Goal: Communication & Community: Answer question/provide support

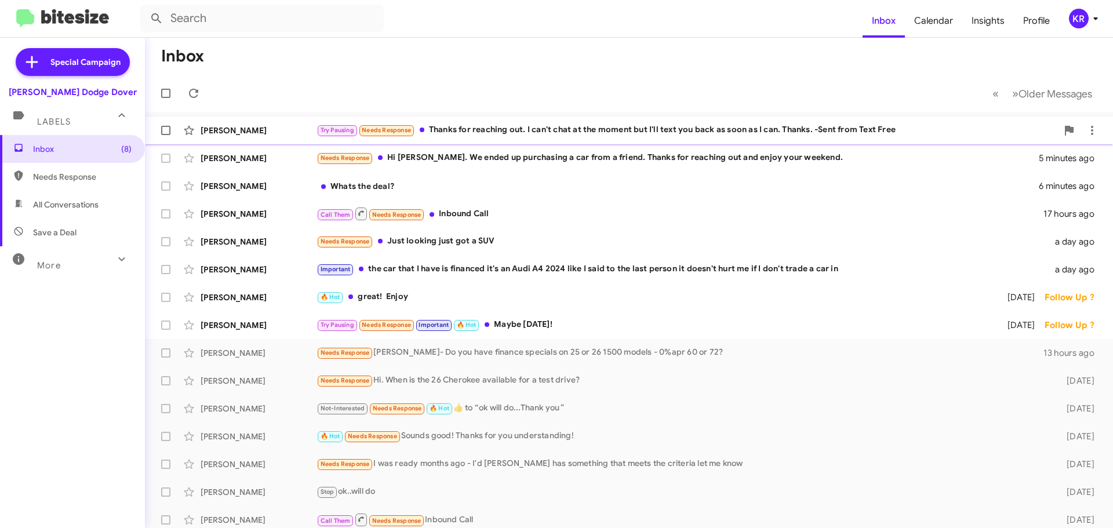
click at [588, 130] on div "Try Pausing Needs Response Thanks for reaching out. I can't chat at the moment …" at bounding box center [687, 129] width 741 height 13
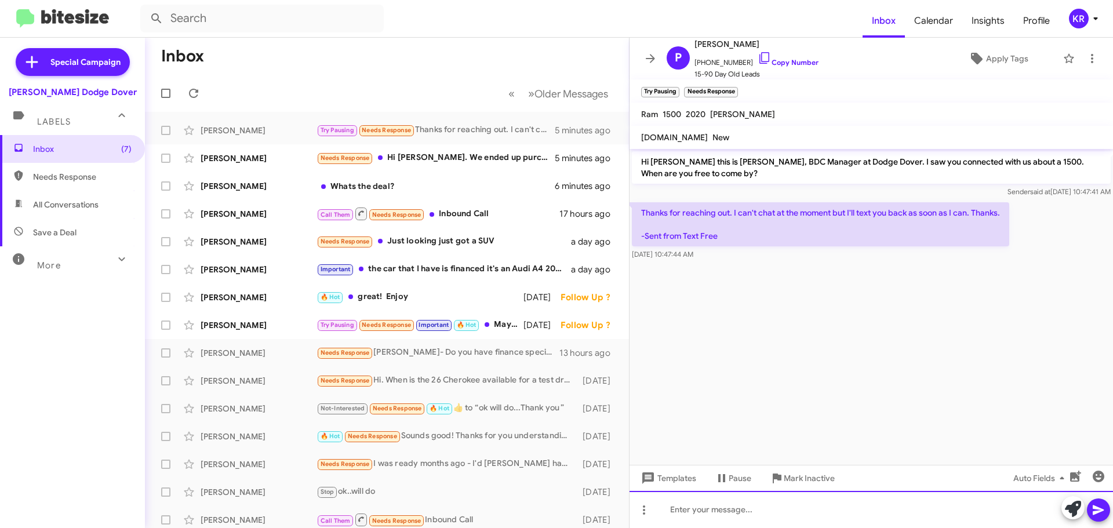
click at [794, 493] on div at bounding box center [871, 509] width 483 height 37
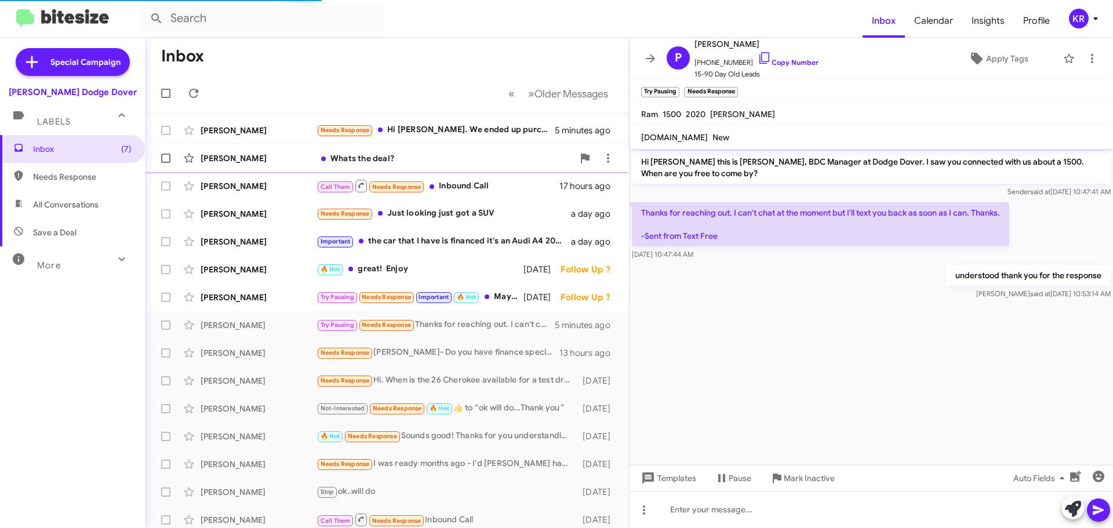
click at [369, 158] on div "Whats the deal?" at bounding box center [445, 158] width 257 height 12
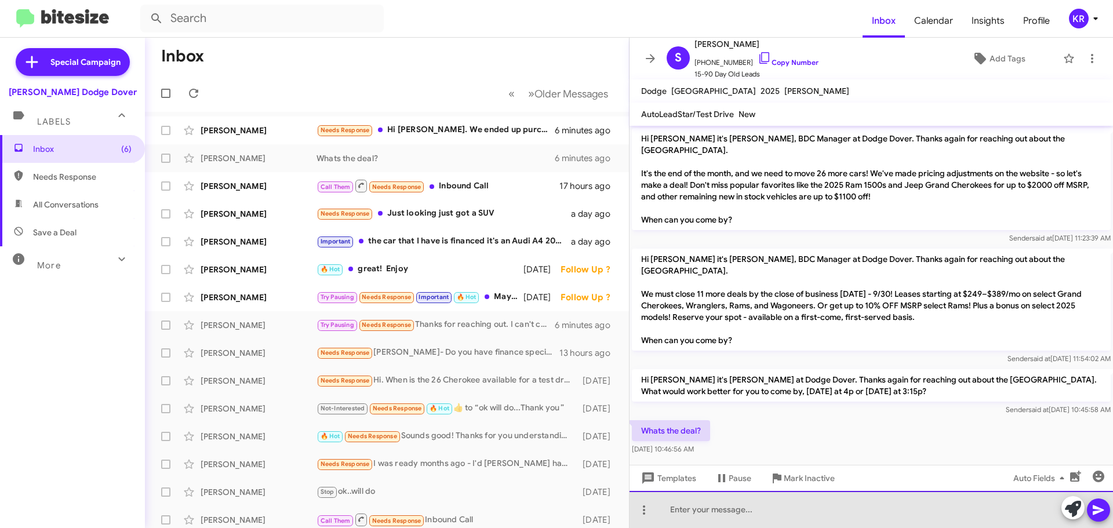
click at [810, 515] on div at bounding box center [871, 509] width 483 height 37
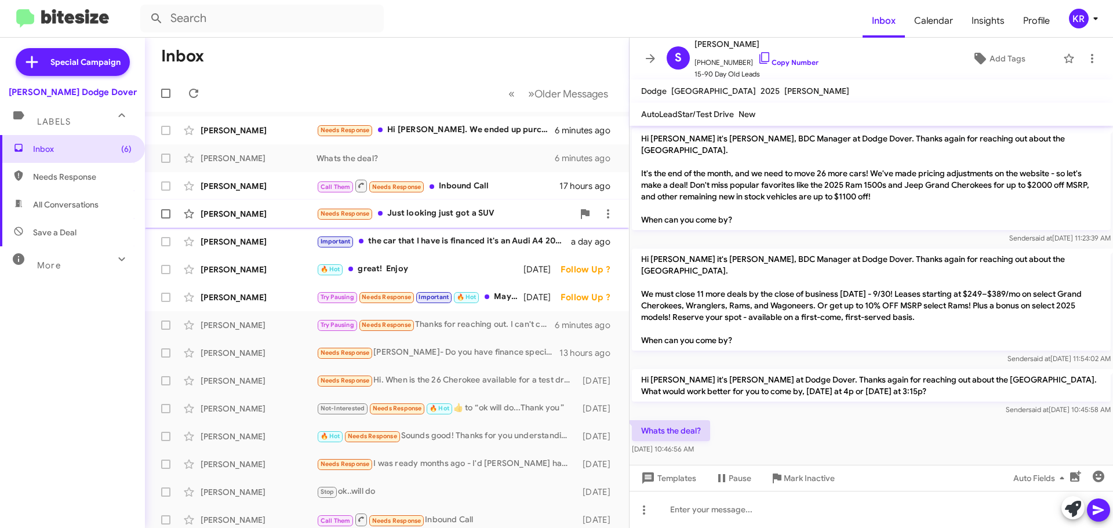
click at [440, 212] on div "Needs Response Just looking just got a SUV" at bounding box center [445, 213] width 257 height 13
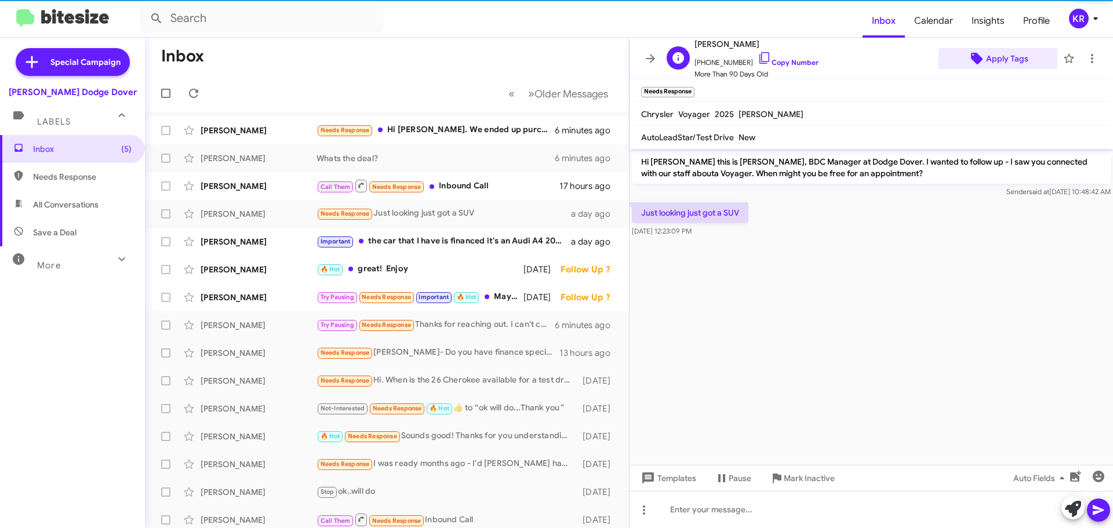
click at [1002, 56] on span "Apply Tags" at bounding box center [1007, 58] width 42 height 21
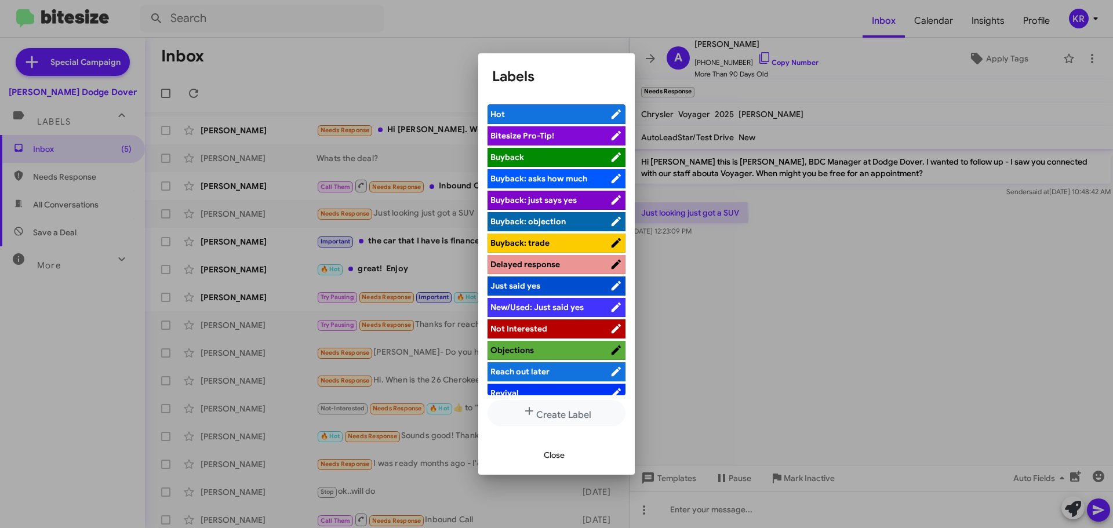
click at [523, 330] on span "Not Interested" at bounding box center [518, 328] width 57 height 10
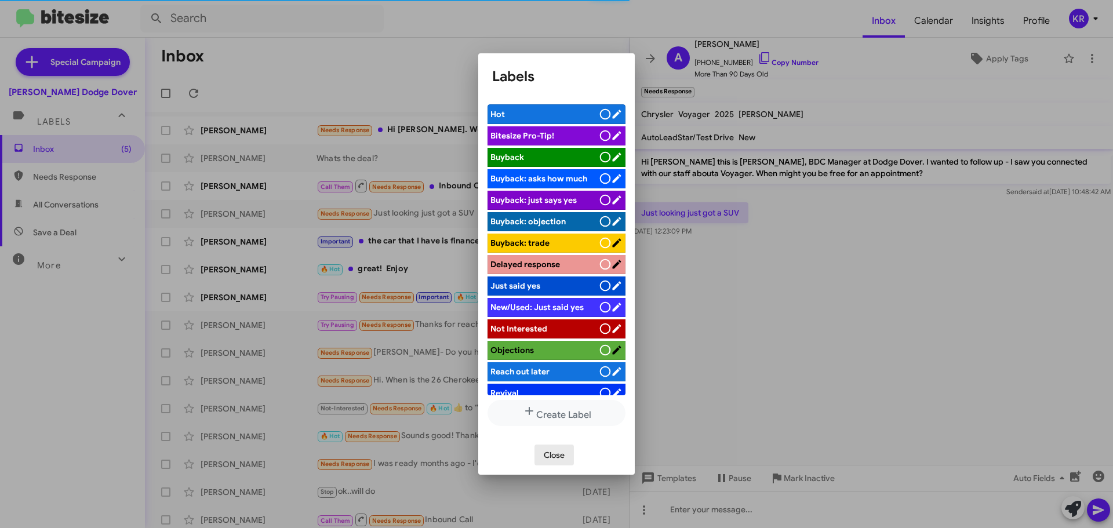
click at [552, 453] on span "Close" at bounding box center [554, 455] width 21 height 21
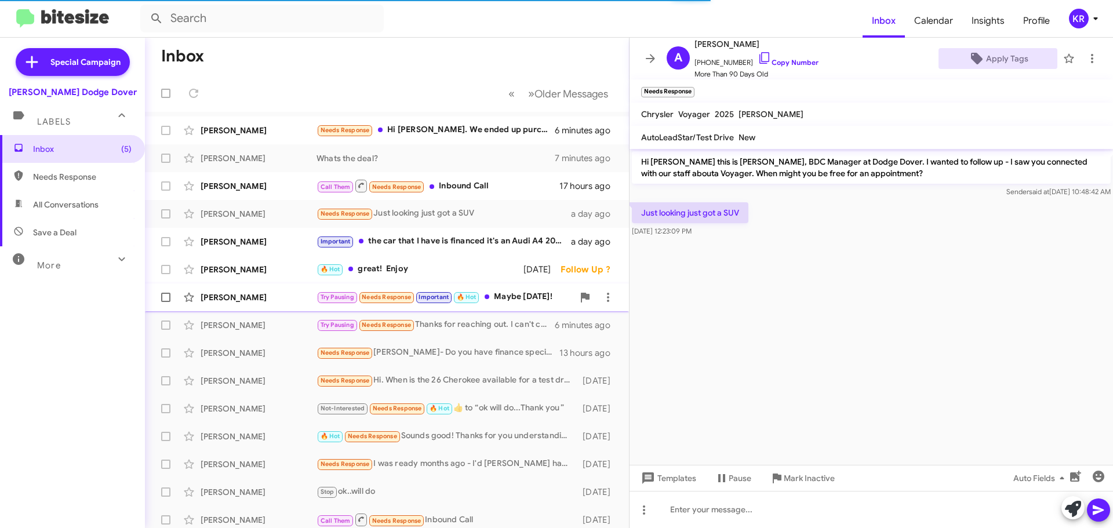
click at [514, 296] on div "Try Pausing Needs Response Important 🔥 Hot Maybe [DATE]!" at bounding box center [445, 296] width 257 height 13
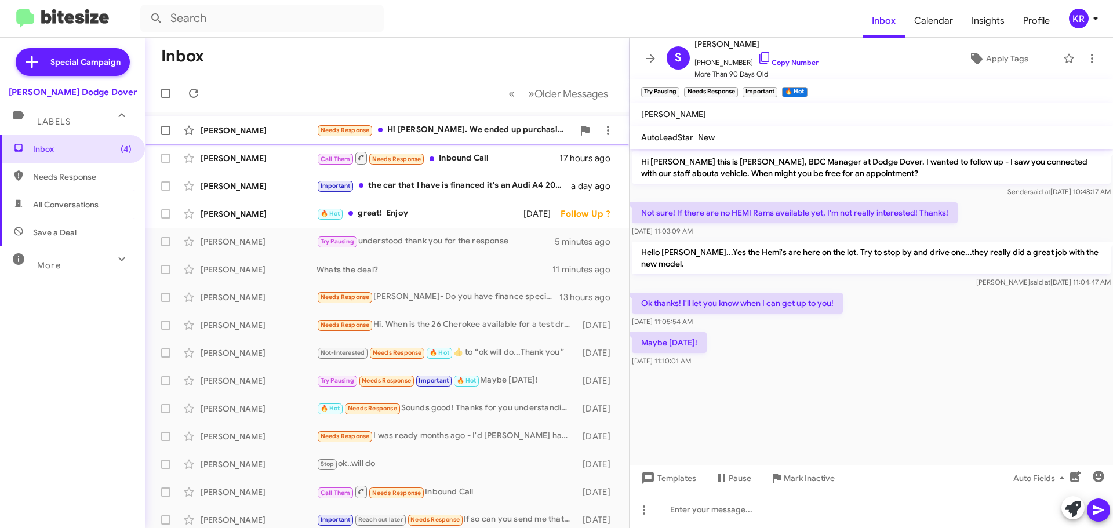
click at [448, 140] on div "[PERSON_NAME] Needs Response Hi [PERSON_NAME]. We ended up purchasing a car fro…" at bounding box center [387, 130] width 466 height 23
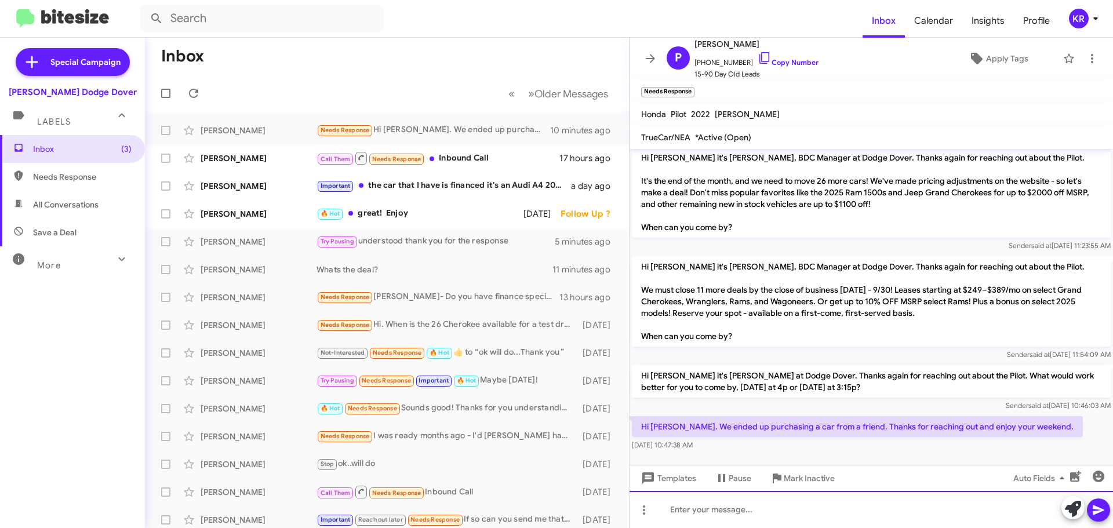
click at [864, 507] on div at bounding box center [871, 509] width 483 height 37
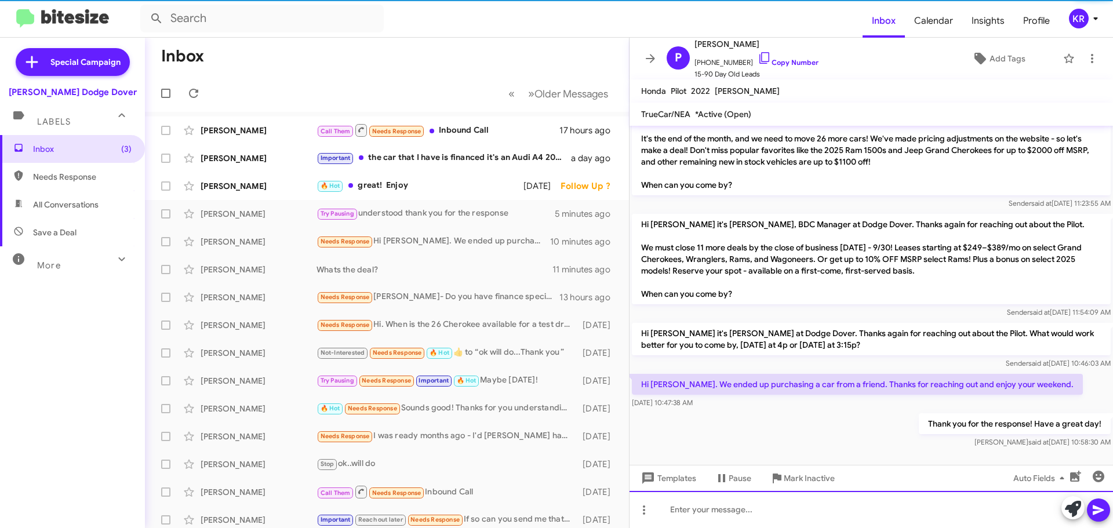
scroll to position [23, 0]
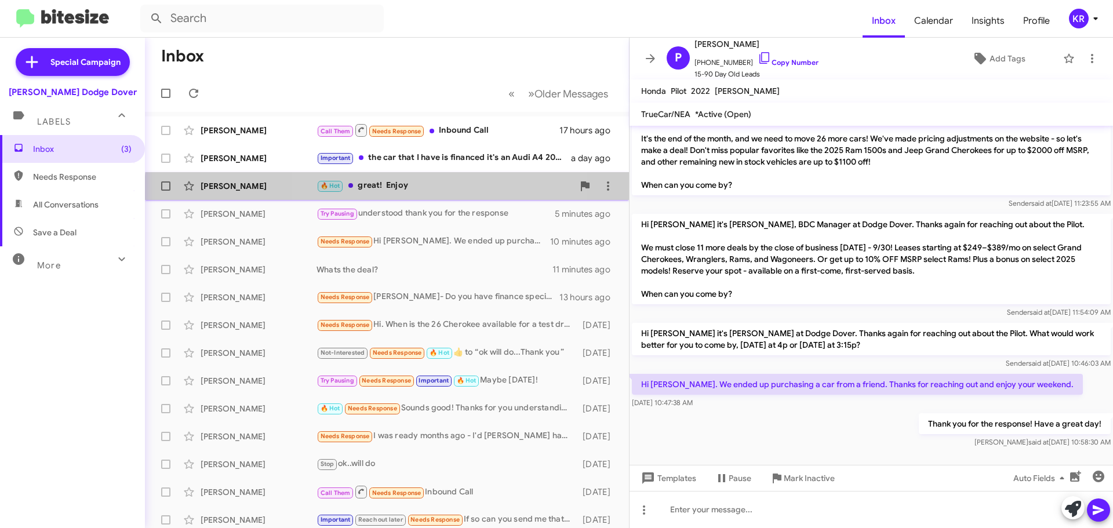
click at [390, 192] on div "🔥 Hot great! Enjoy" at bounding box center [445, 185] width 257 height 13
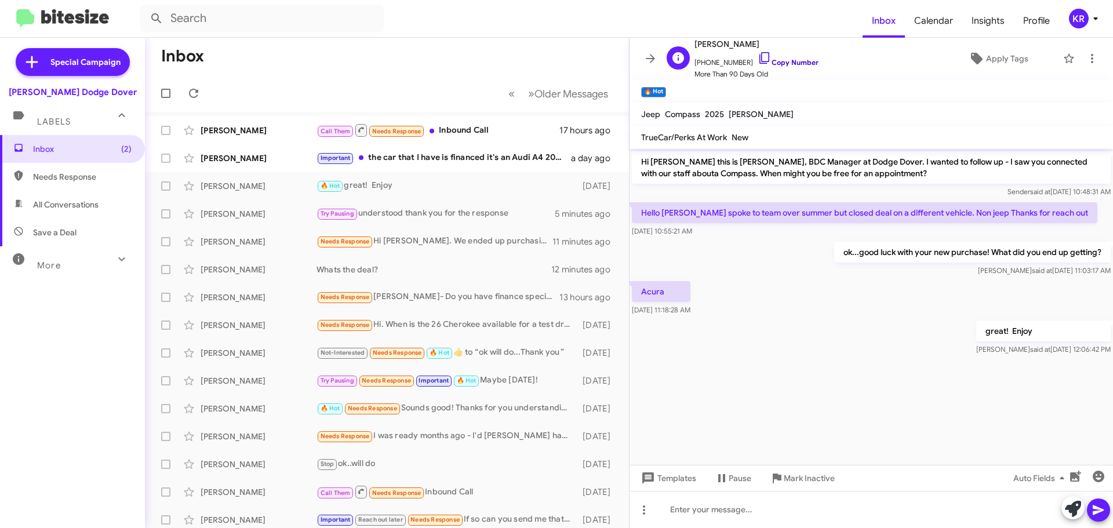
click at [789, 62] on link "Copy Number" at bounding box center [788, 62] width 61 height 9
click at [988, 63] on span "Apply Tags" at bounding box center [1007, 58] width 42 height 21
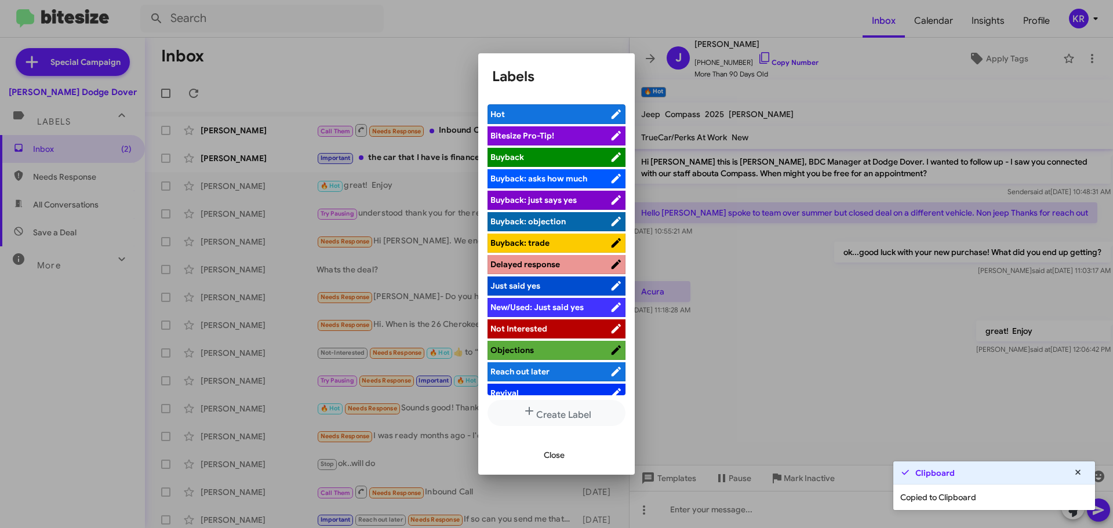
click at [551, 335] on li "Not Interested" at bounding box center [557, 328] width 138 height 19
click at [546, 330] on span "Not Interested" at bounding box center [518, 328] width 57 height 10
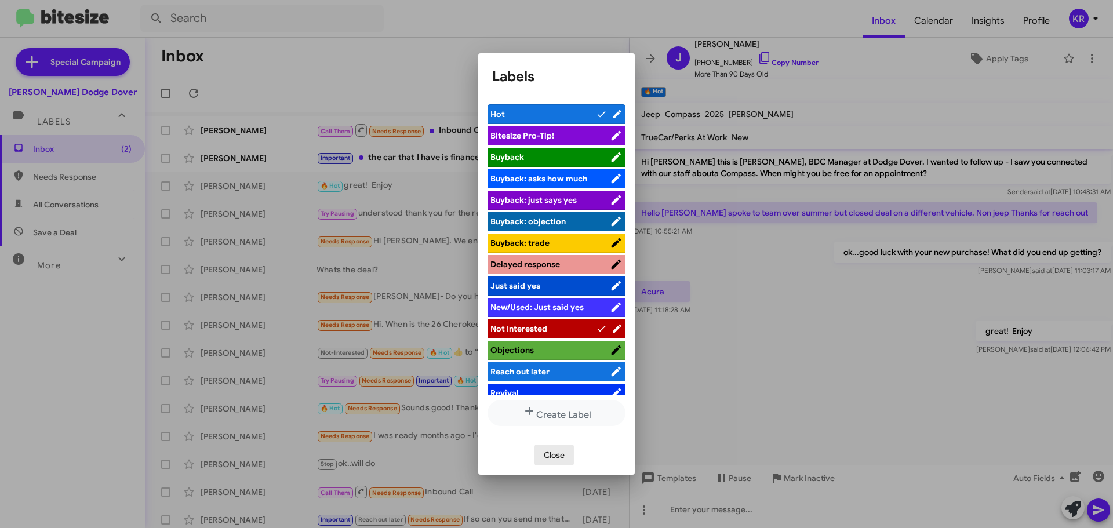
click at [550, 460] on span "Close" at bounding box center [554, 455] width 21 height 21
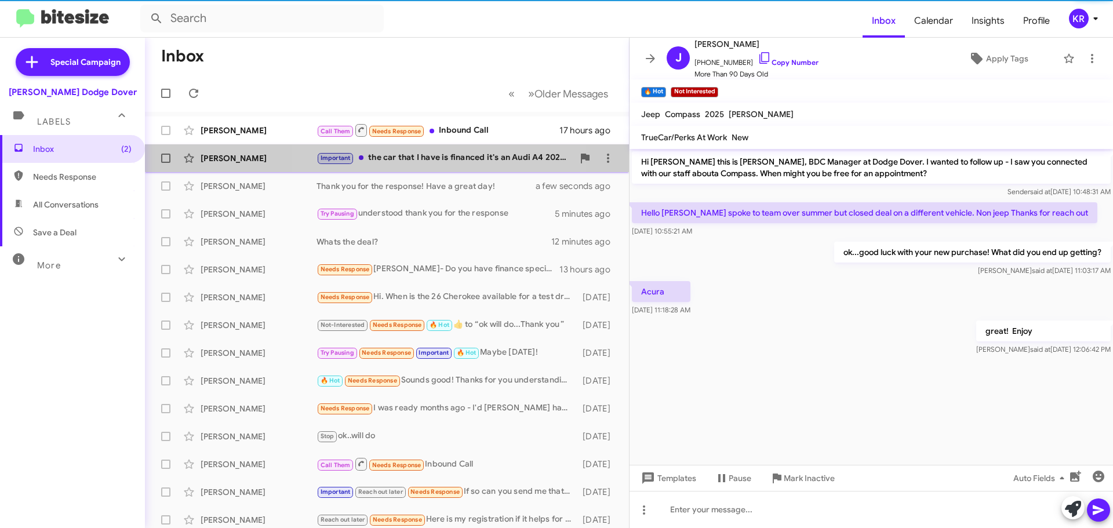
click at [447, 146] on span "[PERSON_NAME] Important the car that I have is financed it's an Audi A4 2024 li…" at bounding box center [387, 158] width 484 height 28
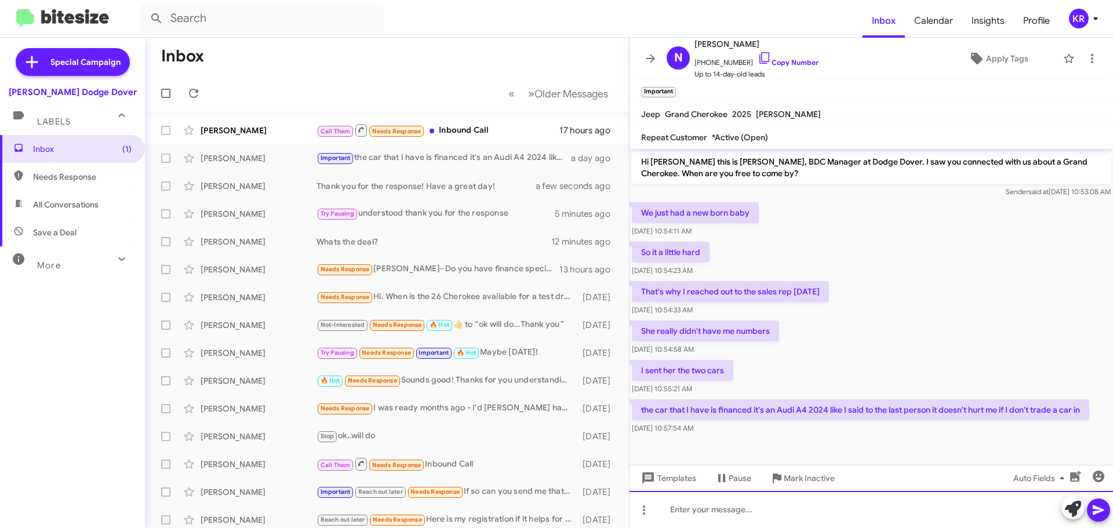
click at [897, 513] on div at bounding box center [871, 509] width 483 height 37
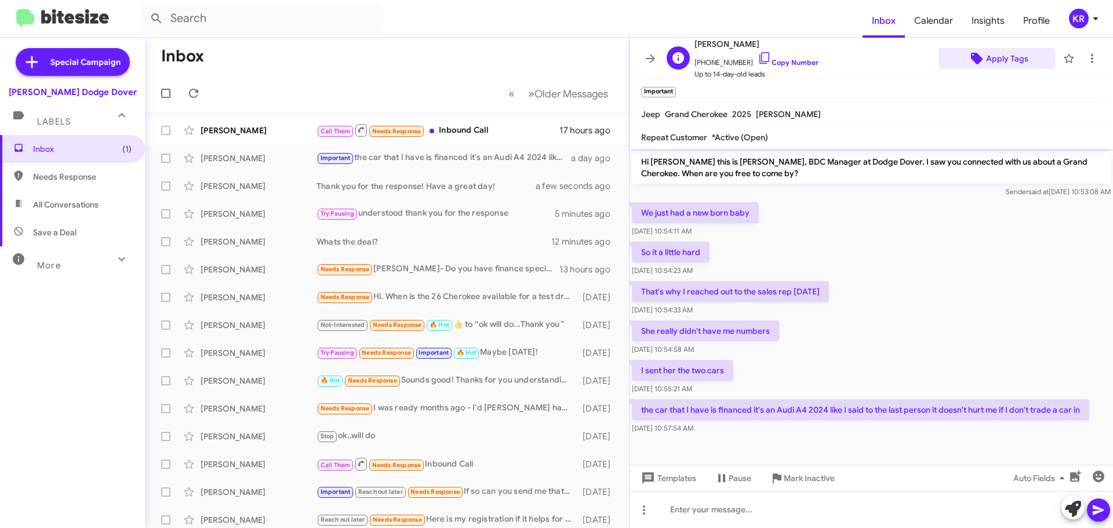
click at [986, 59] on span "Apply Tags" at bounding box center [1007, 58] width 42 height 21
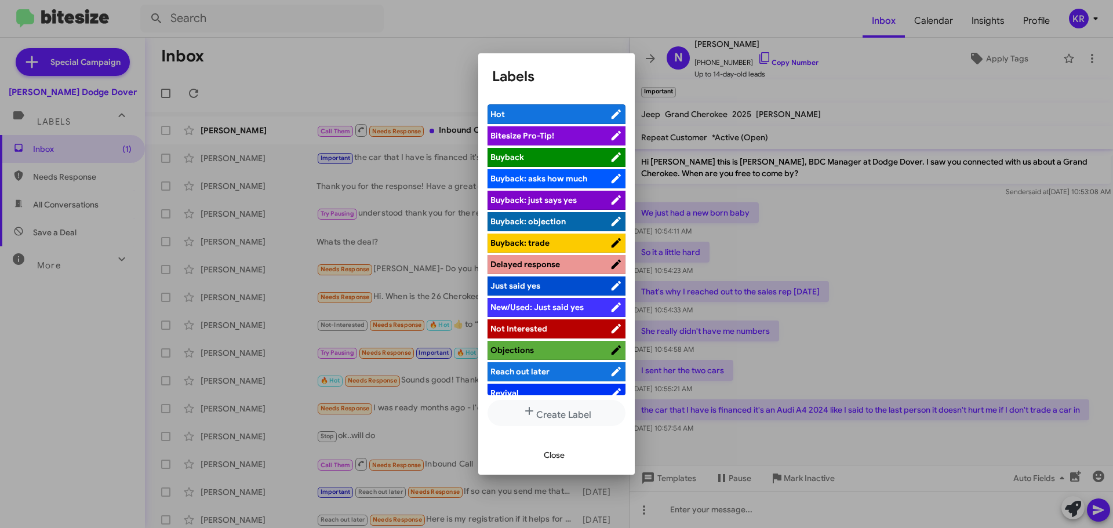
click at [525, 329] on span "Not Interested" at bounding box center [518, 328] width 57 height 10
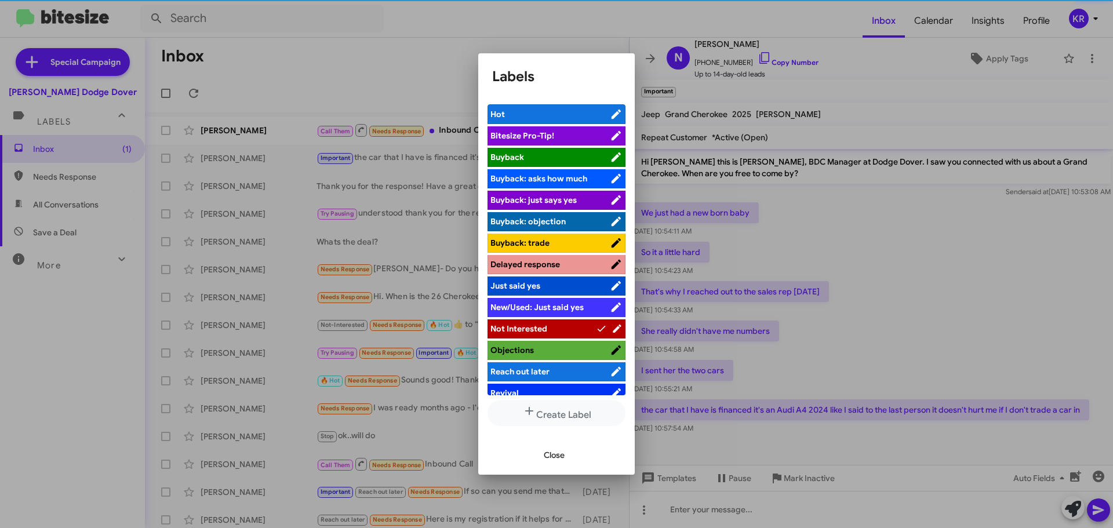
click at [557, 453] on span "Close" at bounding box center [554, 455] width 21 height 21
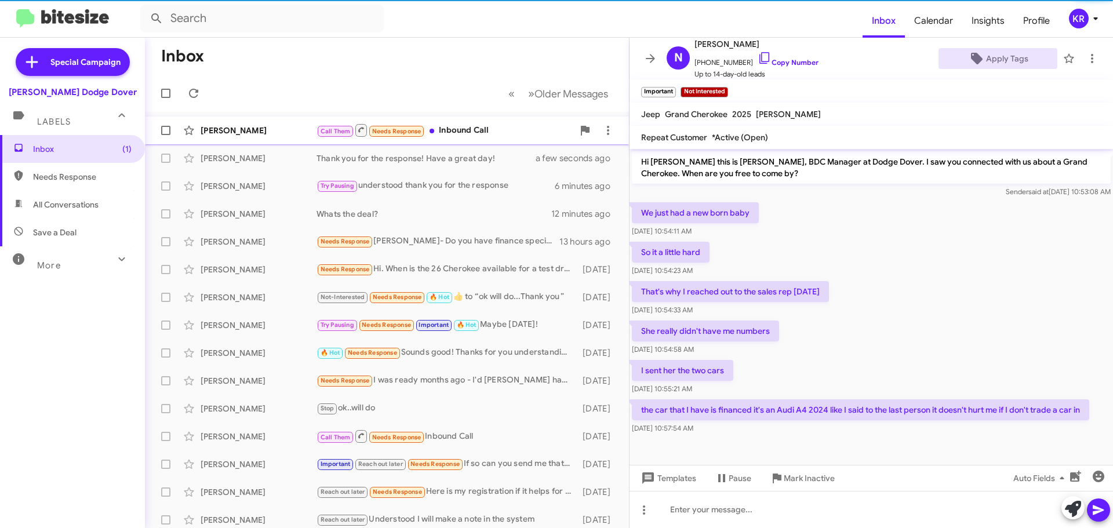
click at [486, 133] on div "Call Them Needs Response Inbound Call" at bounding box center [445, 130] width 257 height 14
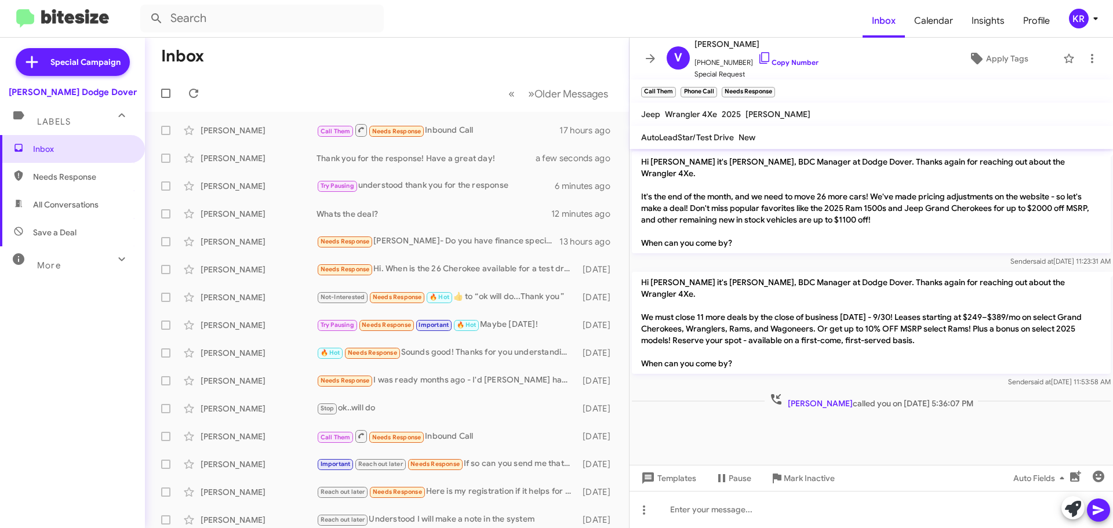
click at [49, 206] on span "All Conversations" at bounding box center [66, 205] width 66 height 12
type input "in:all-conversations"
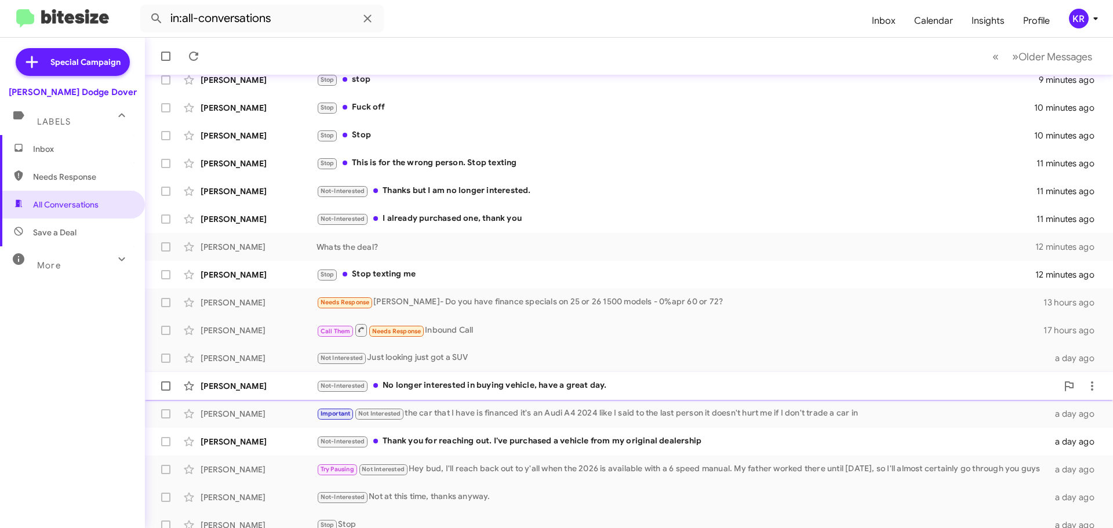
scroll to position [145, 0]
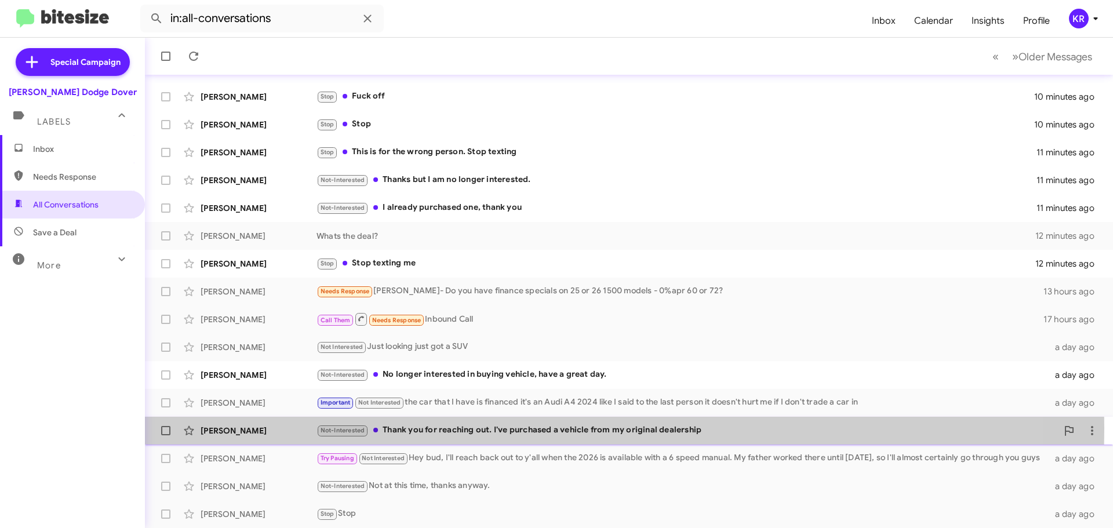
click at [485, 428] on div "Not-Interested Thank you for reaching out. I've purchased a vehicle from my ori…" at bounding box center [687, 430] width 741 height 13
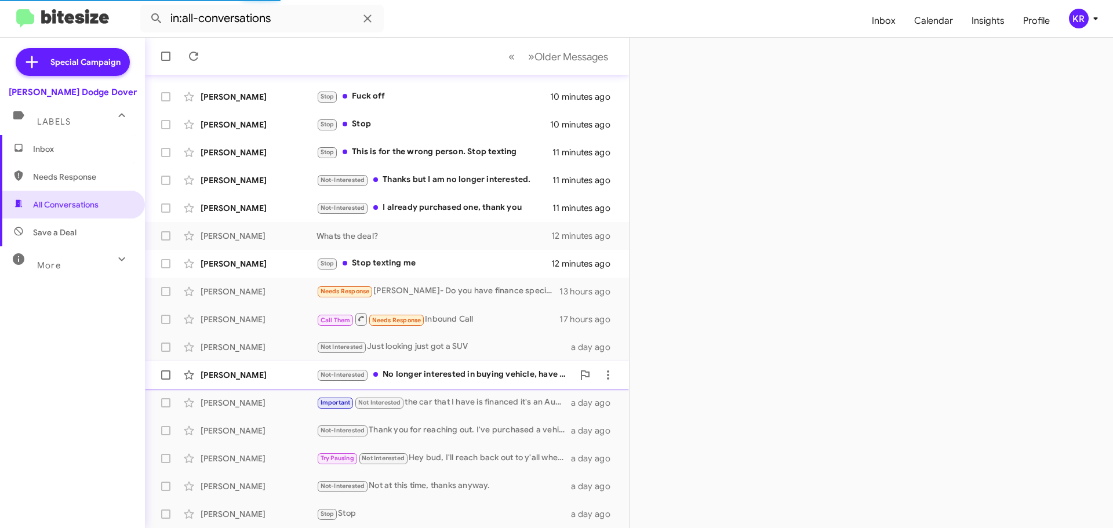
click at [451, 370] on div "Not-Interested No longer interested in buying vehicle, have a great day." at bounding box center [445, 374] width 257 height 13
click at [438, 267] on div "Stop Stop texting me" at bounding box center [445, 263] width 257 height 13
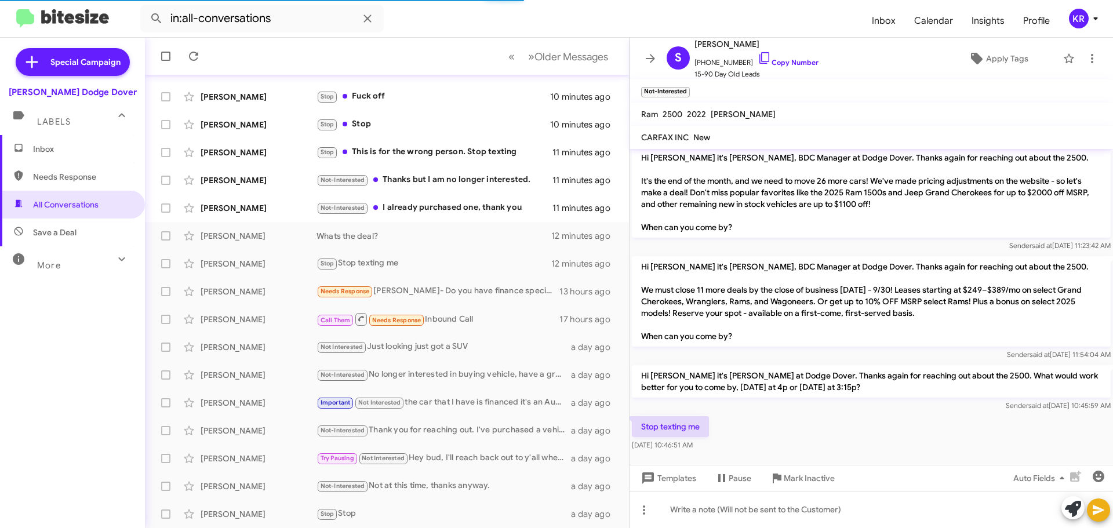
scroll to position [4, 0]
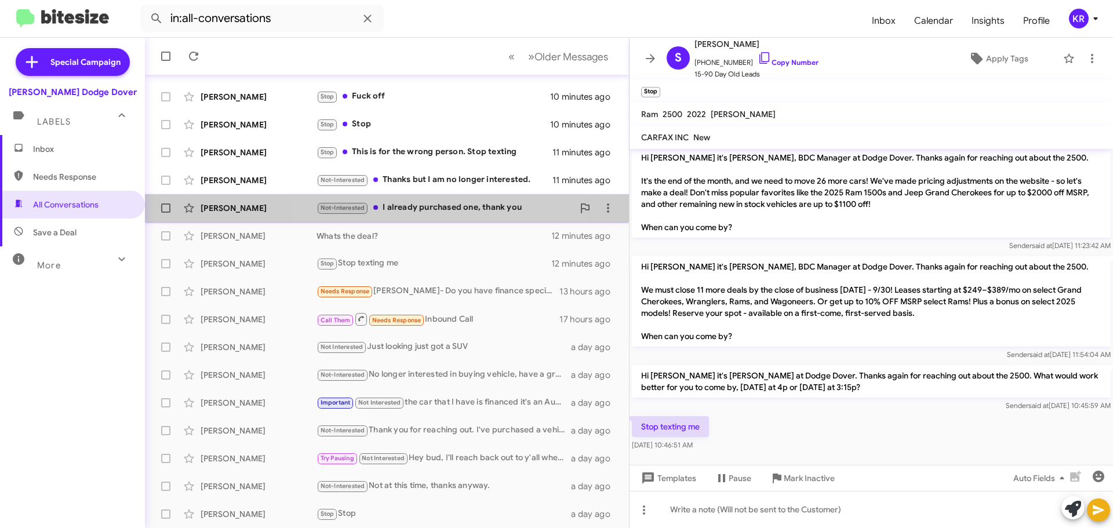
click at [411, 210] on div "Not-Interested I already purchased one, thank you" at bounding box center [445, 207] width 257 height 13
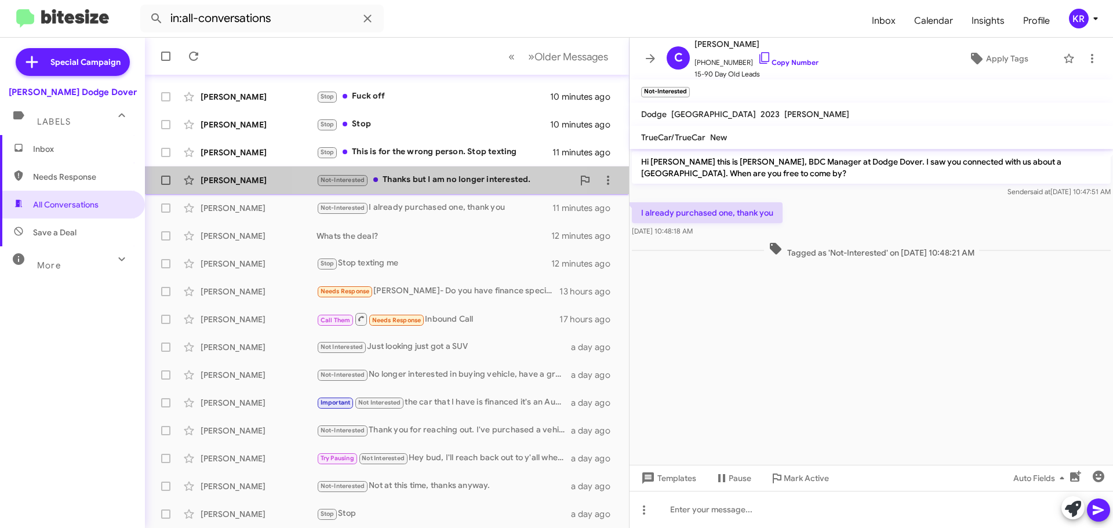
click at [426, 180] on div "Not-Interested Thanks but I am no longer interested." at bounding box center [445, 179] width 257 height 13
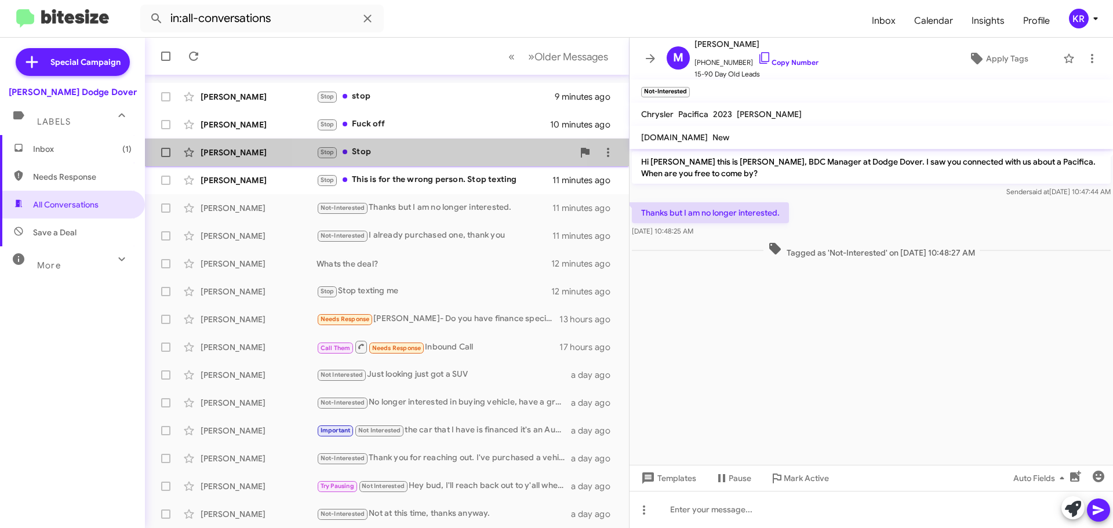
click at [394, 151] on div "Stop Stop" at bounding box center [445, 152] width 257 height 13
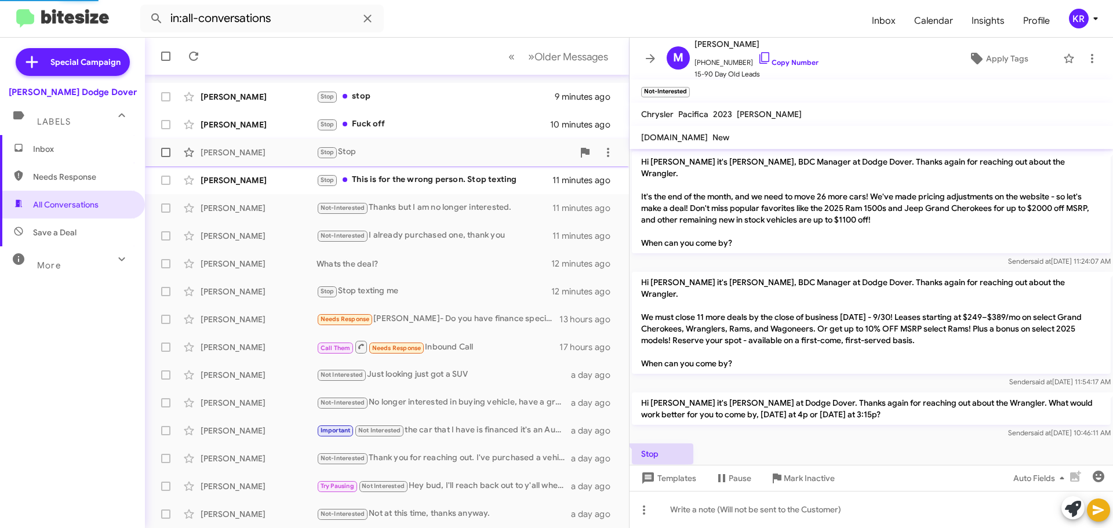
scroll to position [4, 0]
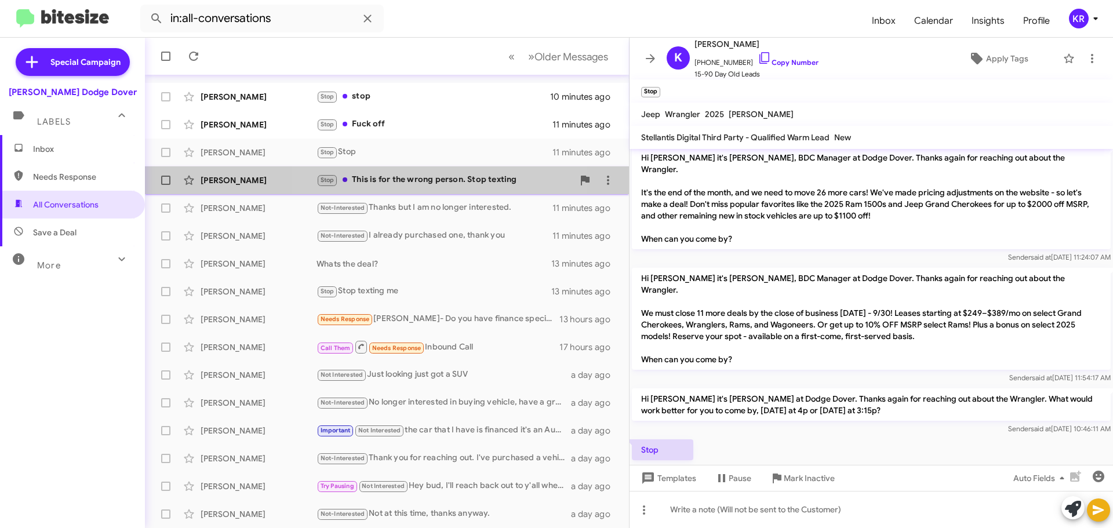
click at [402, 179] on div "Stop This is for the wrong person. Stop texting" at bounding box center [445, 179] width 257 height 13
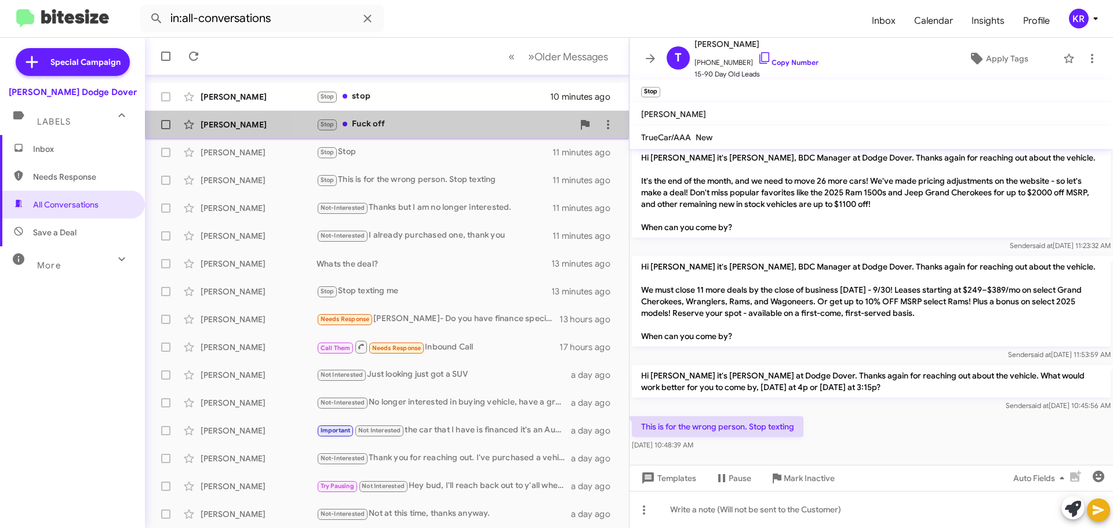
click at [415, 121] on div "Stop Fuck off" at bounding box center [445, 124] width 257 height 13
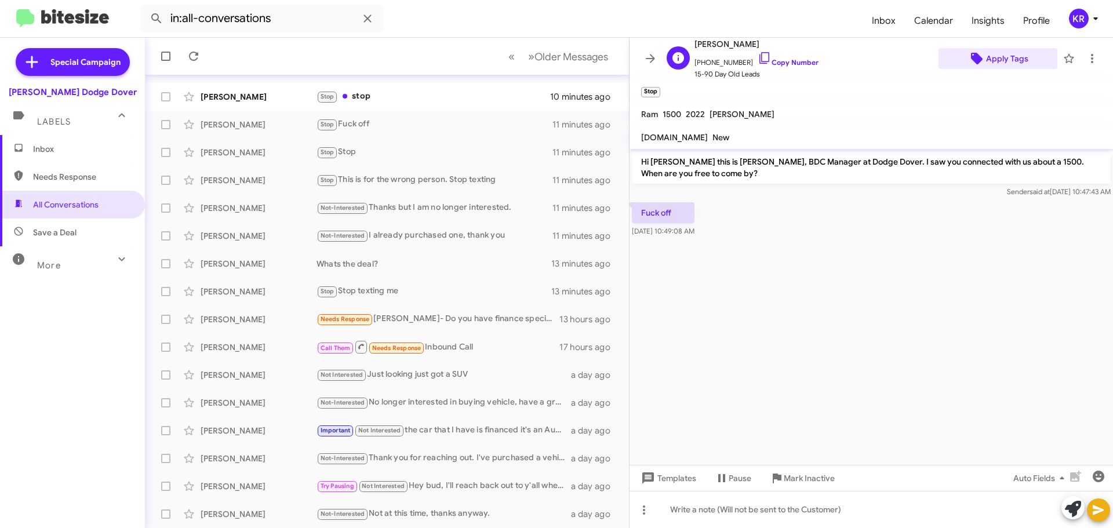
click at [1017, 55] on span "Apply Tags" at bounding box center [1007, 58] width 42 height 21
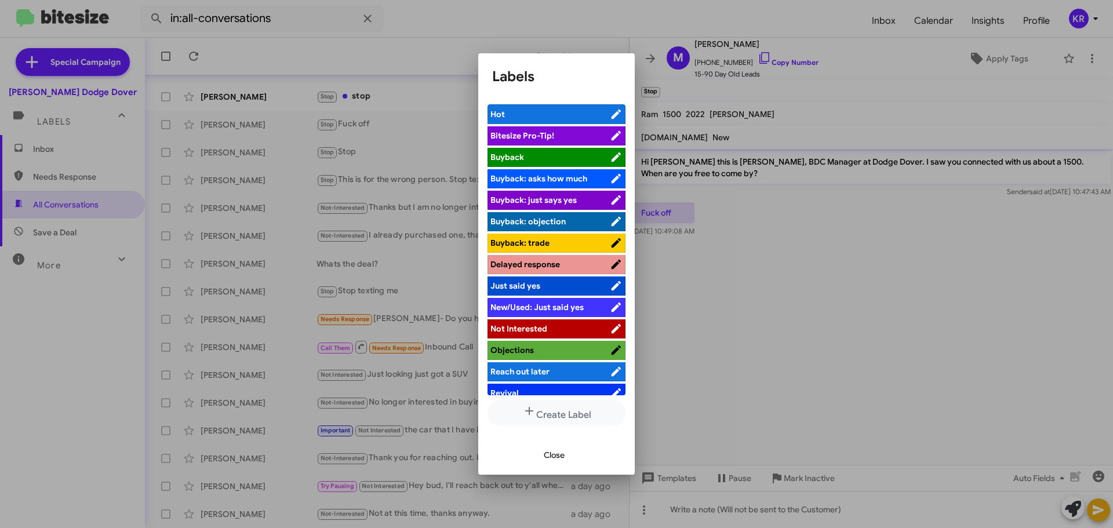
click at [538, 325] on span "Not Interested" at bounding box center [518, 328] width 57 height 10
click at [566, 467] on div "Close" at bounding box center [556, 454] width 129 height 39
click at [555, 463] on span "Close" at bounding box center [554, 455] width 21 height 21
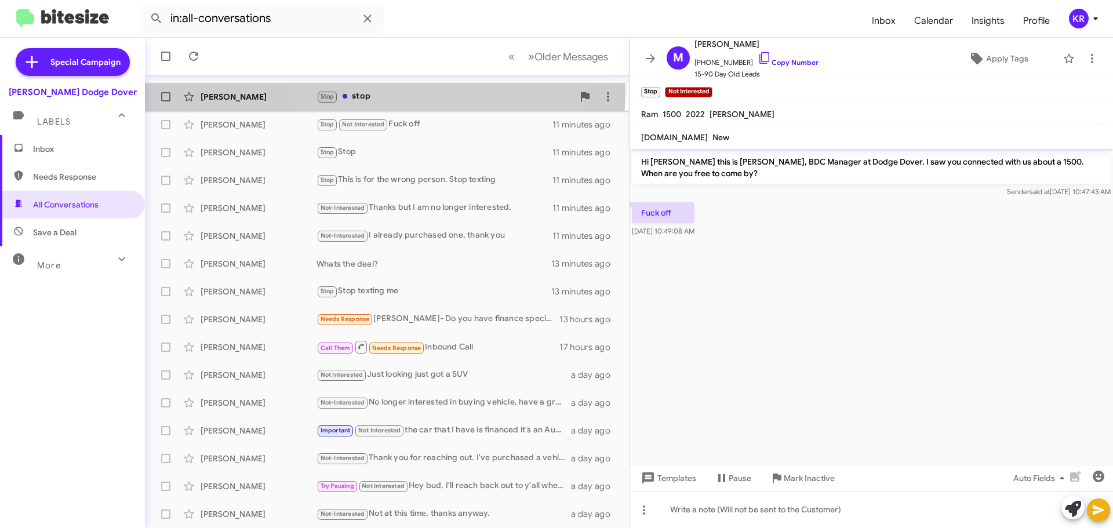
click at [385, 91] on div "Stop stop" at bounding box center [445, 96] width 257 height 13
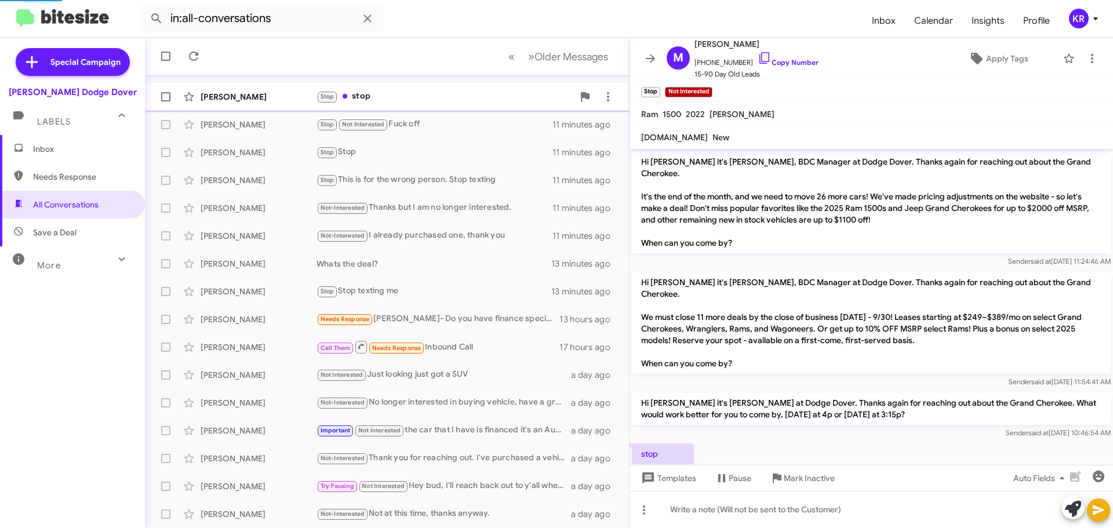
scroll to position [4, 0]
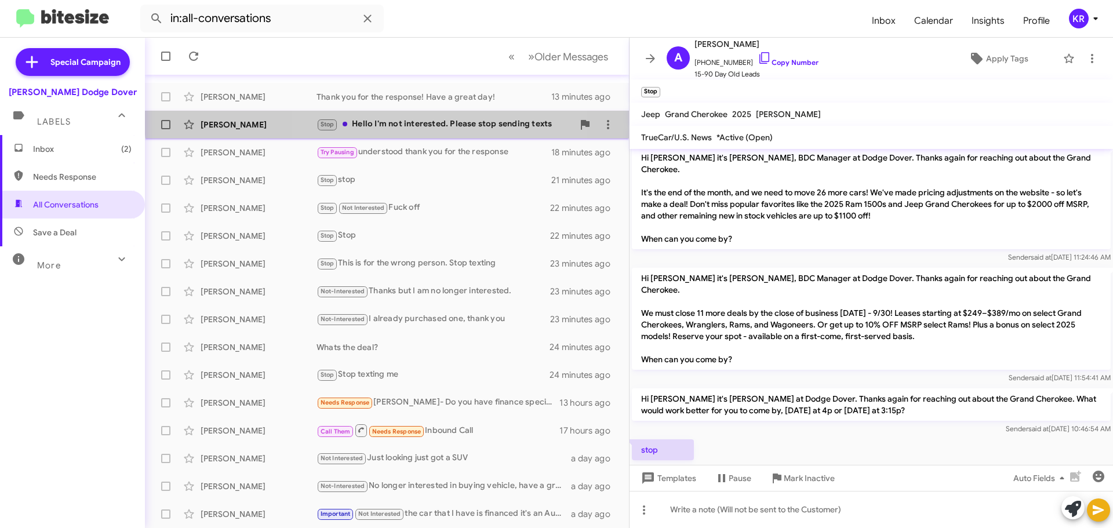
click at [388, 119] on div "Stop Hello I'm not interested. Please stop sending texts" at bounding box center [445, 124] width 257 height 13
